Goal: Use online tool/utility: Utilize a website feature to perform a specific function

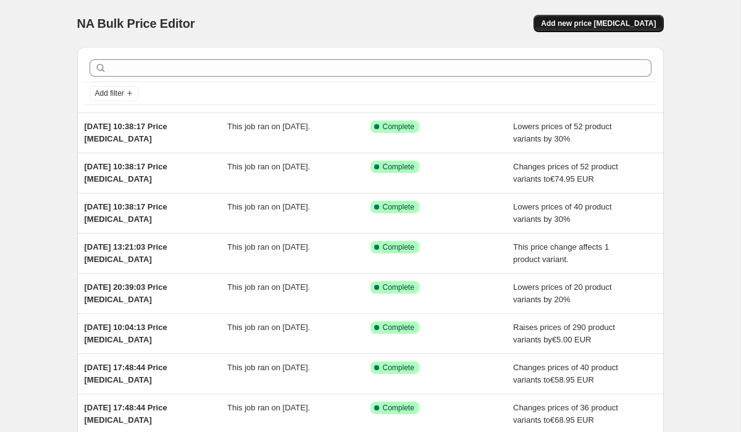
click at [586, 25] on span "Add new price [MEDICAL_DATA]" at bounding box center [598, 24] width 115 height 10
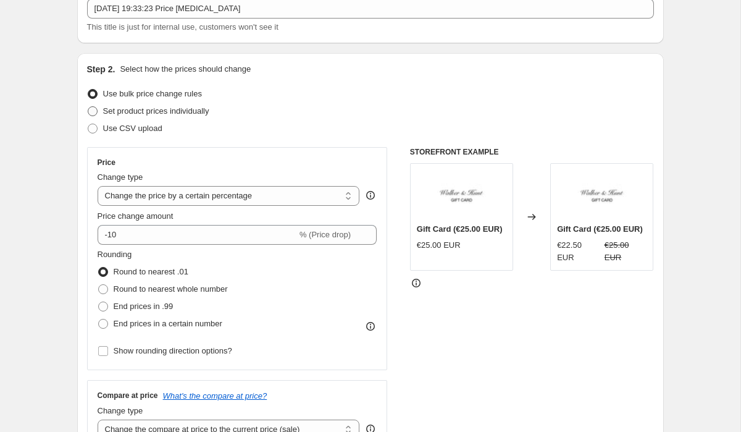
scroll to position [167, 0]
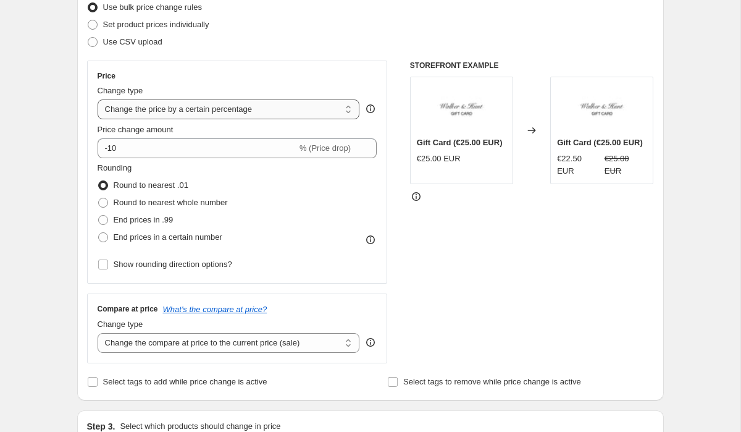
click at [151, 111] on select "Change the price to a certain amount Change the price by a certain amount Chang…" at bounding box center [229, 109] width 263 height 20
select select "to"
click at [98, 99] on select "Change the price to a certain amount Change the price by a certain amount Chang…" at bounding box center [229, 109] width 263 height 20
type input "80.00"
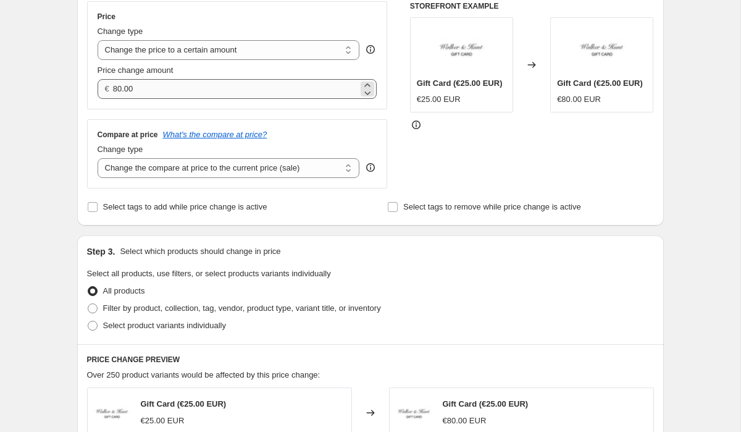
scroll to position [206, 0]
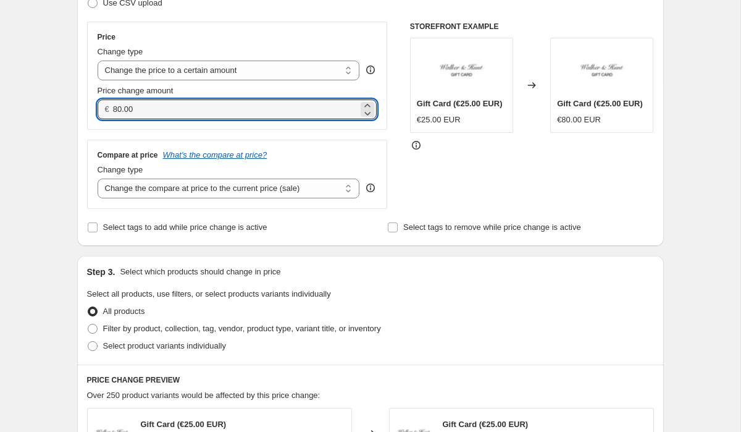
drag, startPoint x: 144, startPoint y: 107, endPoint x: 96, endPoint y: 107, distance: 47.6
click at [98, 107] on div "€ 80.00" at bounding box center [238, 109] width 280 height 20
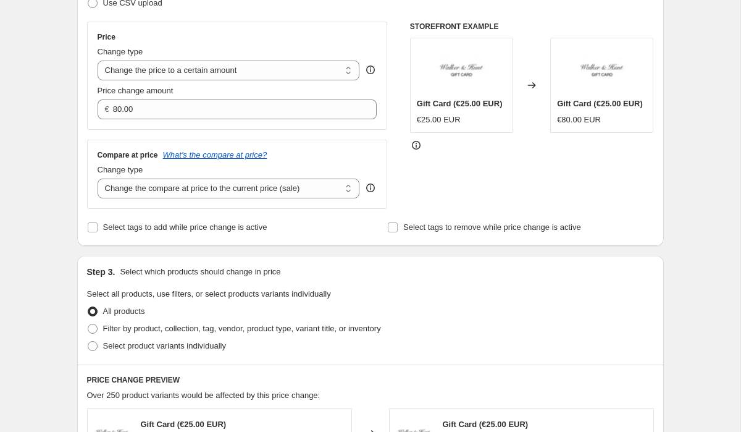
click at [58, 128] on div "Create new price [MEDICAL_DATA]. This page is ready Create new price [MEDICAL_D…" at bounding box center [370, 388] width 741 height 1189
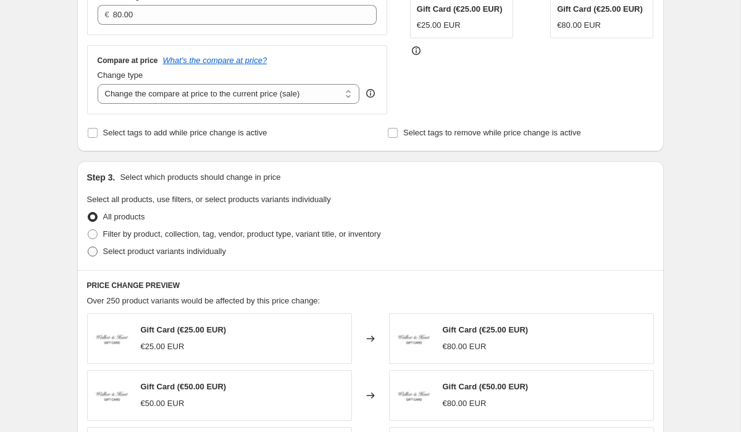
click at [98, 251] on label "Select product variants individually" at bounding box center [156, 251] width 139 height 17
click at [88, 247] on input "Select product variants individually" at bounding box center [88, 246] width 1 height 1
radio input "true"
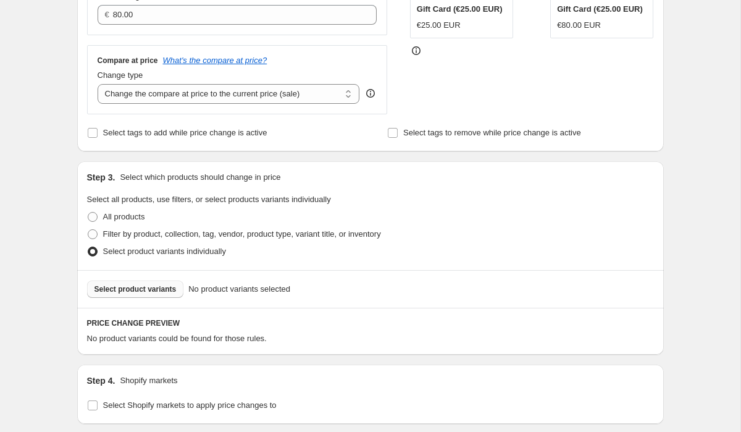
click at [155, 288] on span "Select product variants" at bounding box center [136, 289] width 82 height 10
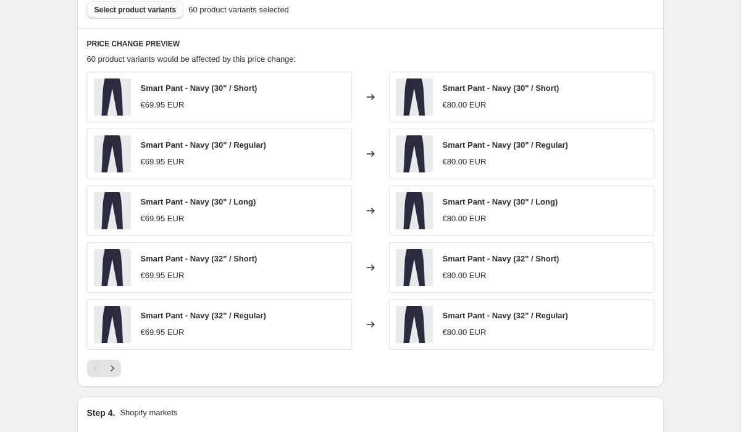
scroll to position [794, 0]
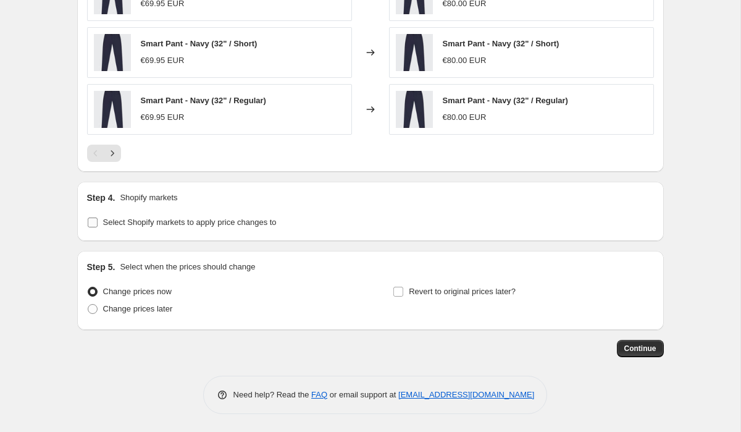
click at [95, 224] on input "Select Shopify markets to apply price changes to" at bounding box center [93, 222] width 10 height 10
checkbox input "true"
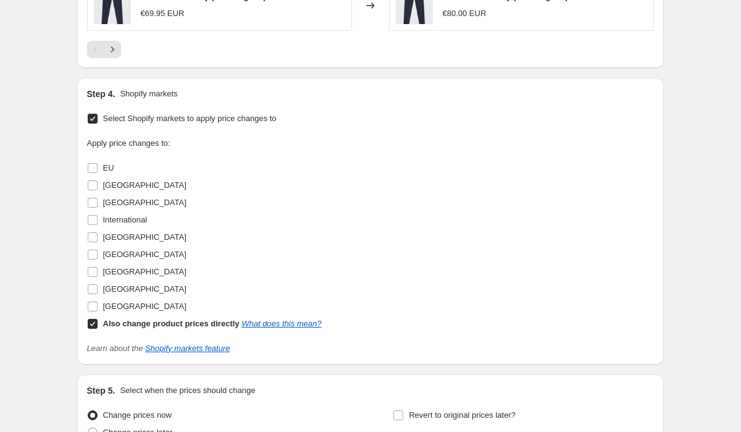
scroll to position [946, 0]
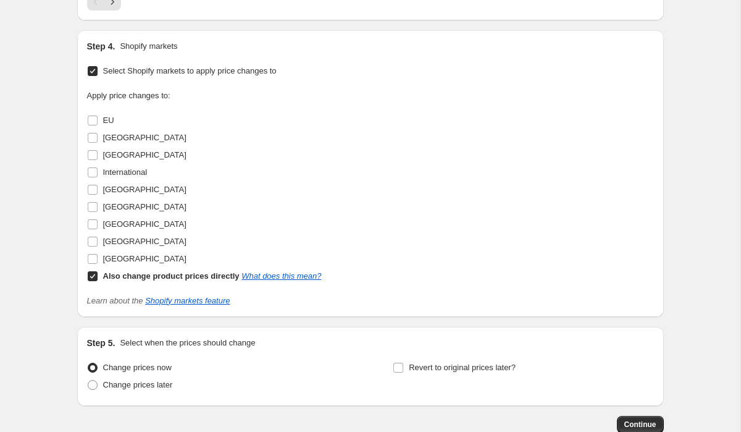
click at [89, 276] on input "Also change product prices directly What does this mean?" at bounding box center [93, 276] width 10 height 10
checkbox input "false"
click at [94, 239] on input "[GEOGRAPHIC_DATA]" at bounding box center [93, 242] width 10 height 10
checkbox input "true"
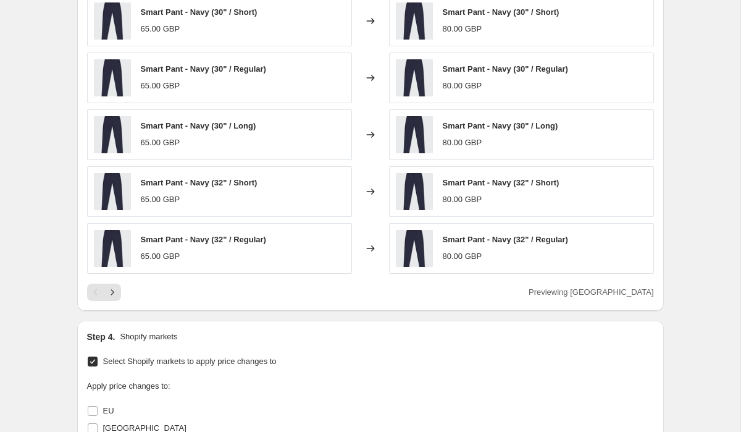
scroll to position [622, 0]
